Goal: Task Accomplishment & Management: Complete application form

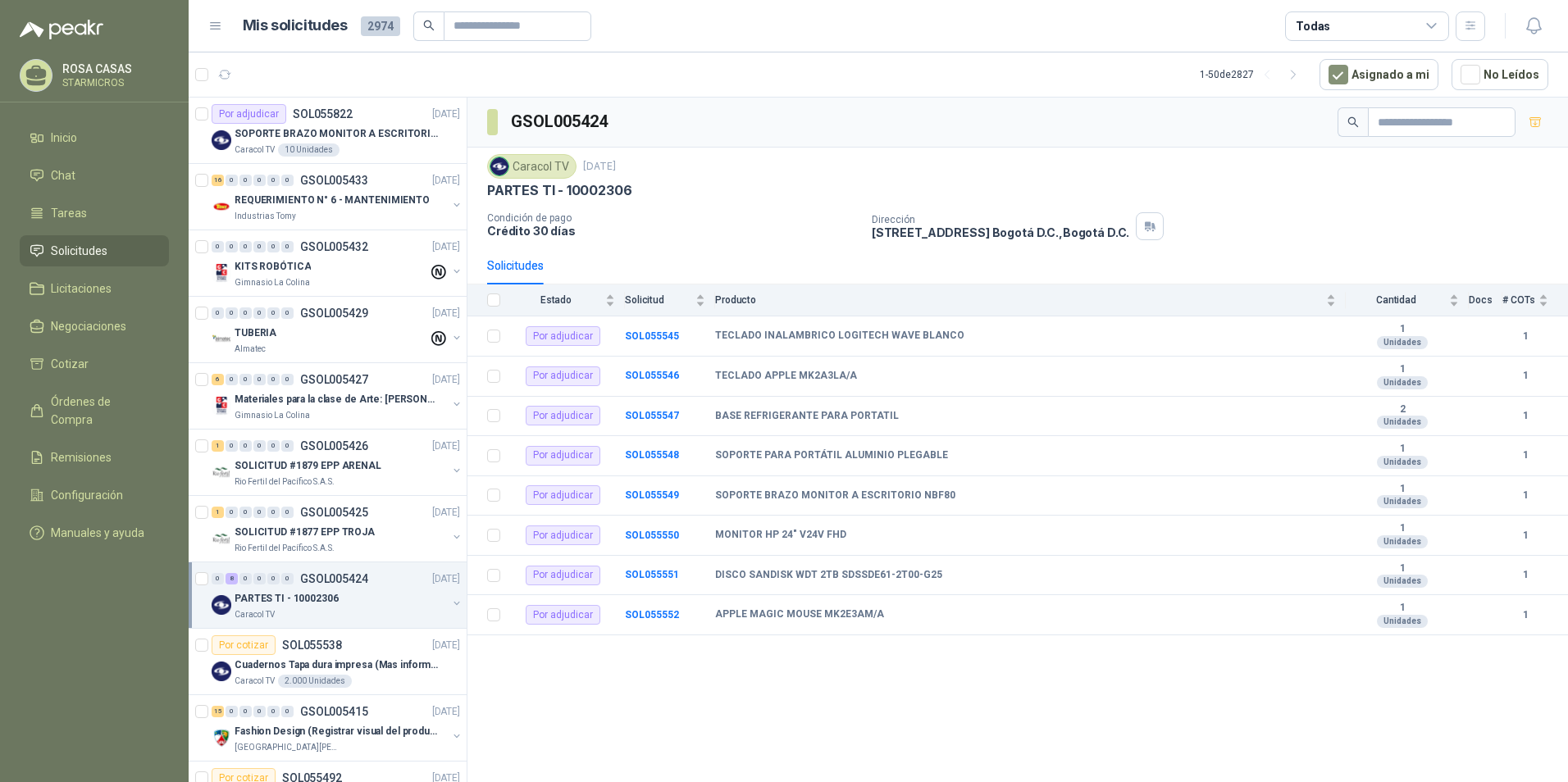
click at [1130, 750] on div "GSOL005424 Caracol TV [DATE] PARTES TI - 10002306 Condición de pago Crédito 30 …" at bounding box center [1017, 443] width 1100 height 691
click at [327, 122] on div "Por adjudicar SOL055822" at bounding box center [282, 114] width 141 height 20
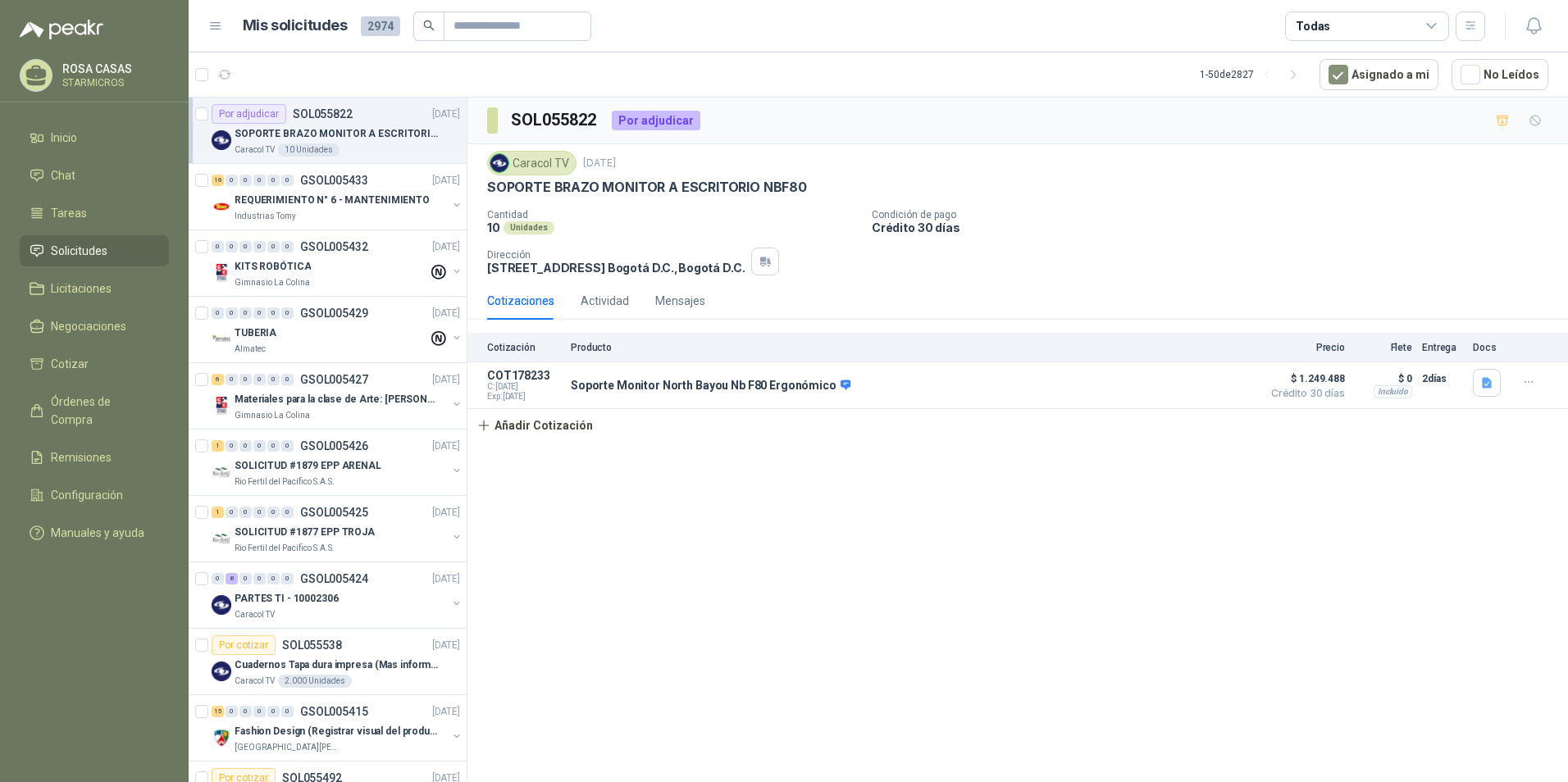
click at [1174, 555] on div "SOL055822 Por adjudicar Caracol TV 12 sept, 2025 SOPORTE BRAZO MONITOR A ESCRIT…" at bounding box center [1017, 443] width 1100 height 691
click at [1173, 554] on div "SOL055822 Por adjudicar Caracol TV 12 sept, 2025 SOPORTE BRAZO MONITOR A ESCRIT…" at bounding box center [1017, 443] width 1100 height 691
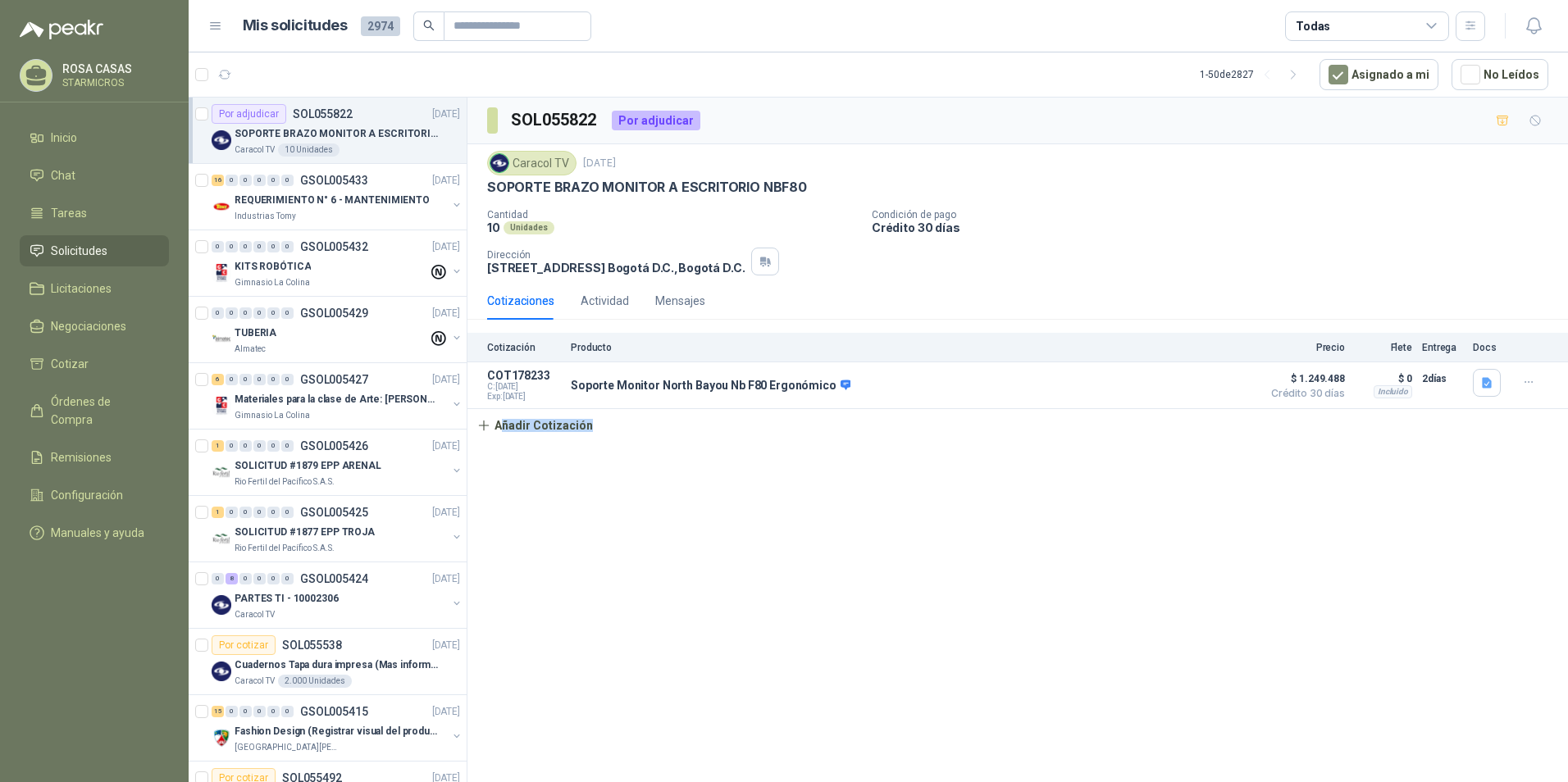
drag, startPoint x: 1173, startPoint y: 554, endPoint x: 976, endPoint y: 599, distance: 202.1
click at [1024, 597] on div "SOL055822 Por adjudicar Caracol TV 12 sept, 2025 SOPORTE BRAZO MONITOR A ESCRIT…" at bounding box center [1017, 443] width 1100 height 691
